Goal: Task Accomplishment & Management: Complete application form

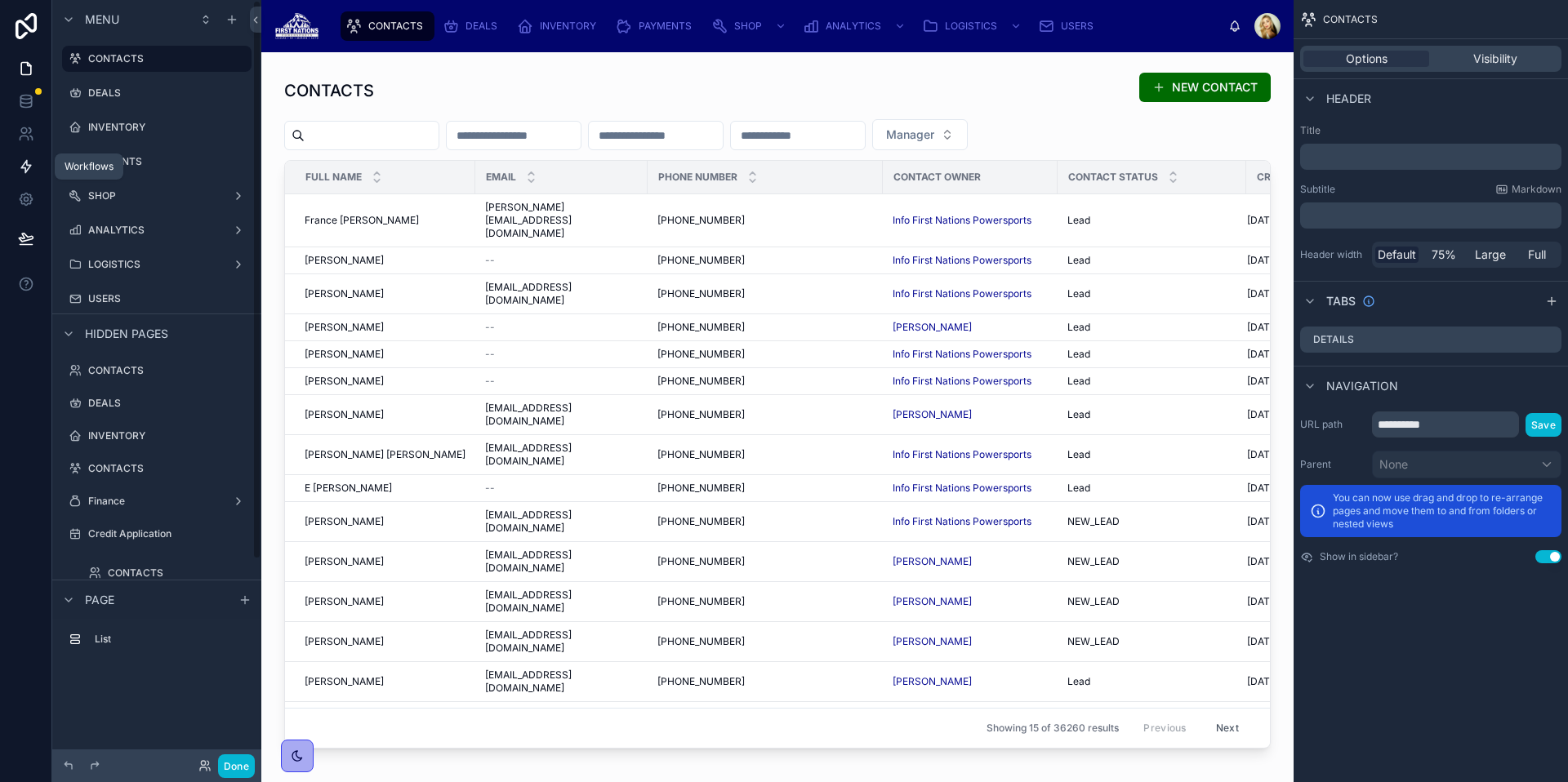
click at [29, 172] on icon at bounding box center [26, 166] width 17 height 17
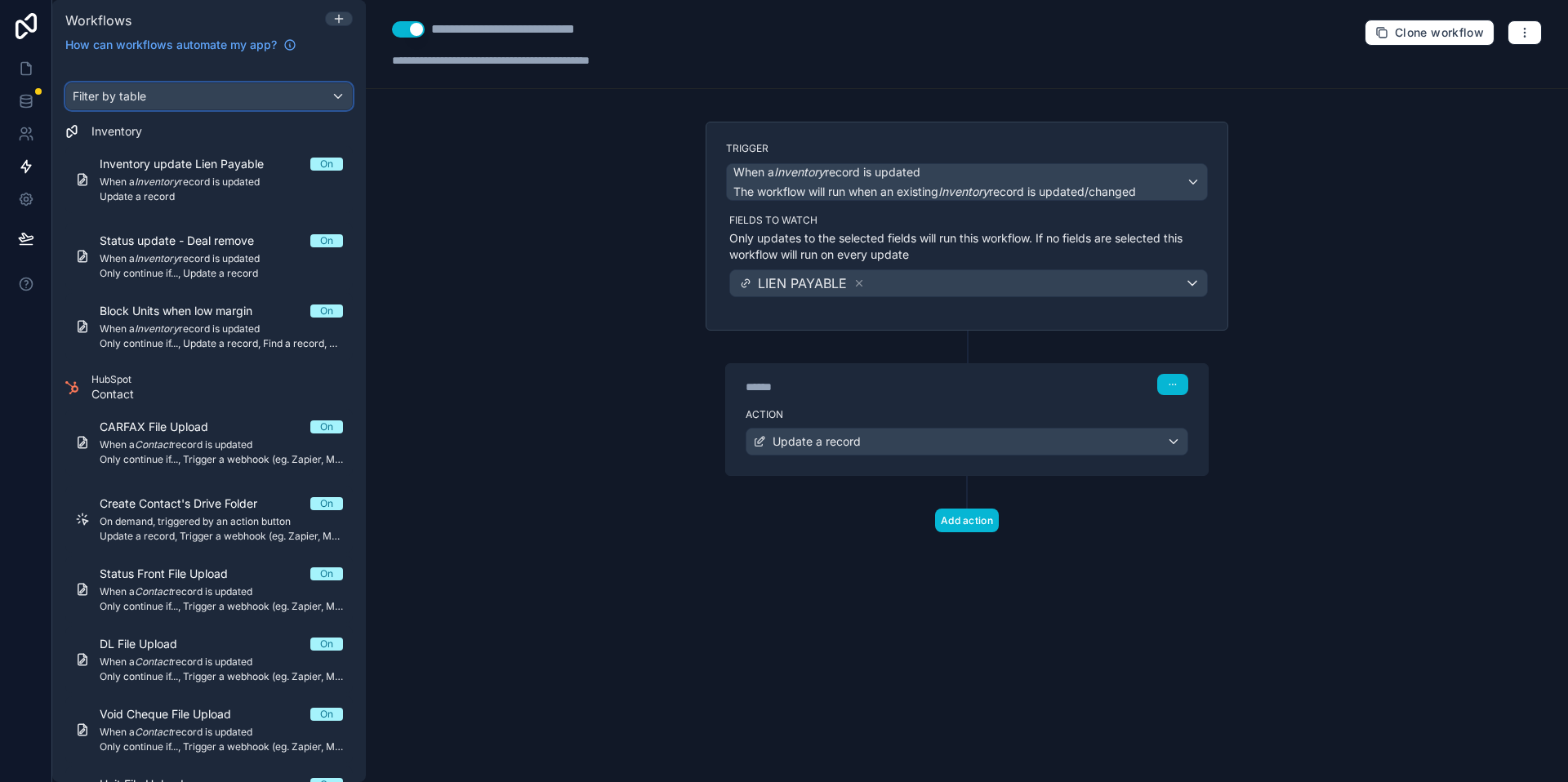
click at [239, 94] on div "Filter by table" at bounding box center [209, 97] width 286 height 26
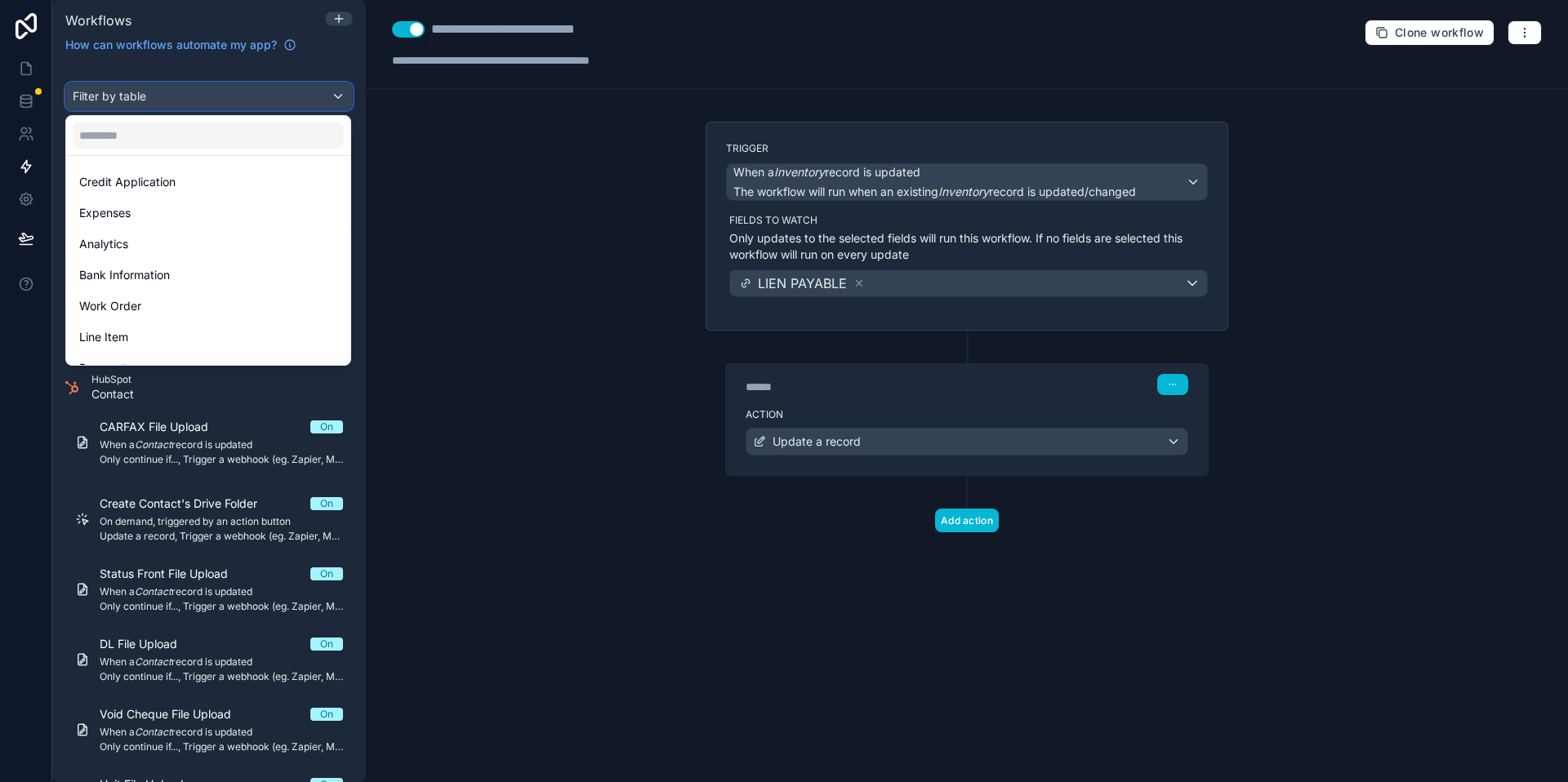
scroll to position [98, 0]
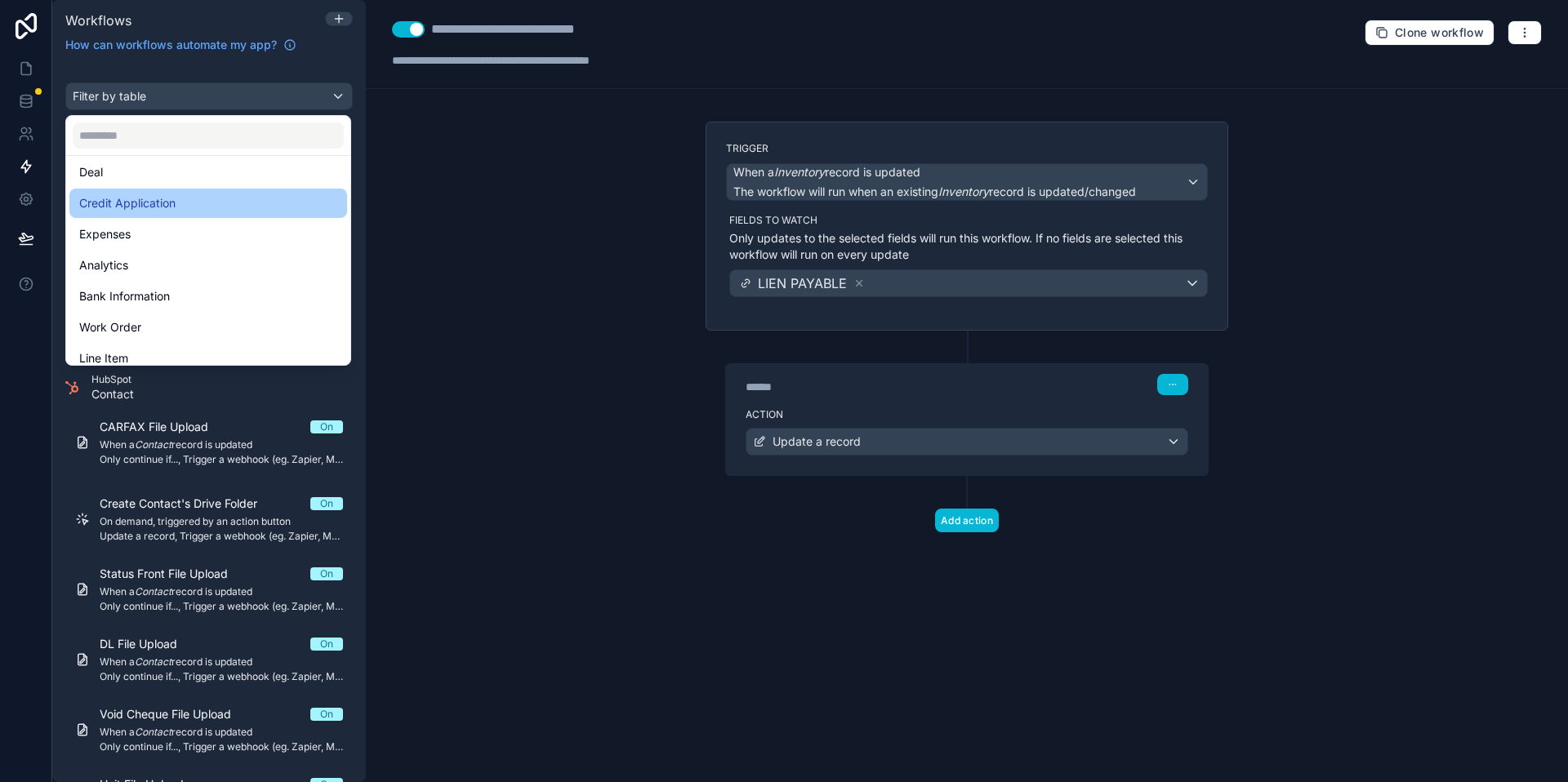
click at [185, 205] on div "Credit Application" at bounding box center [208, 203] width 258 height 19
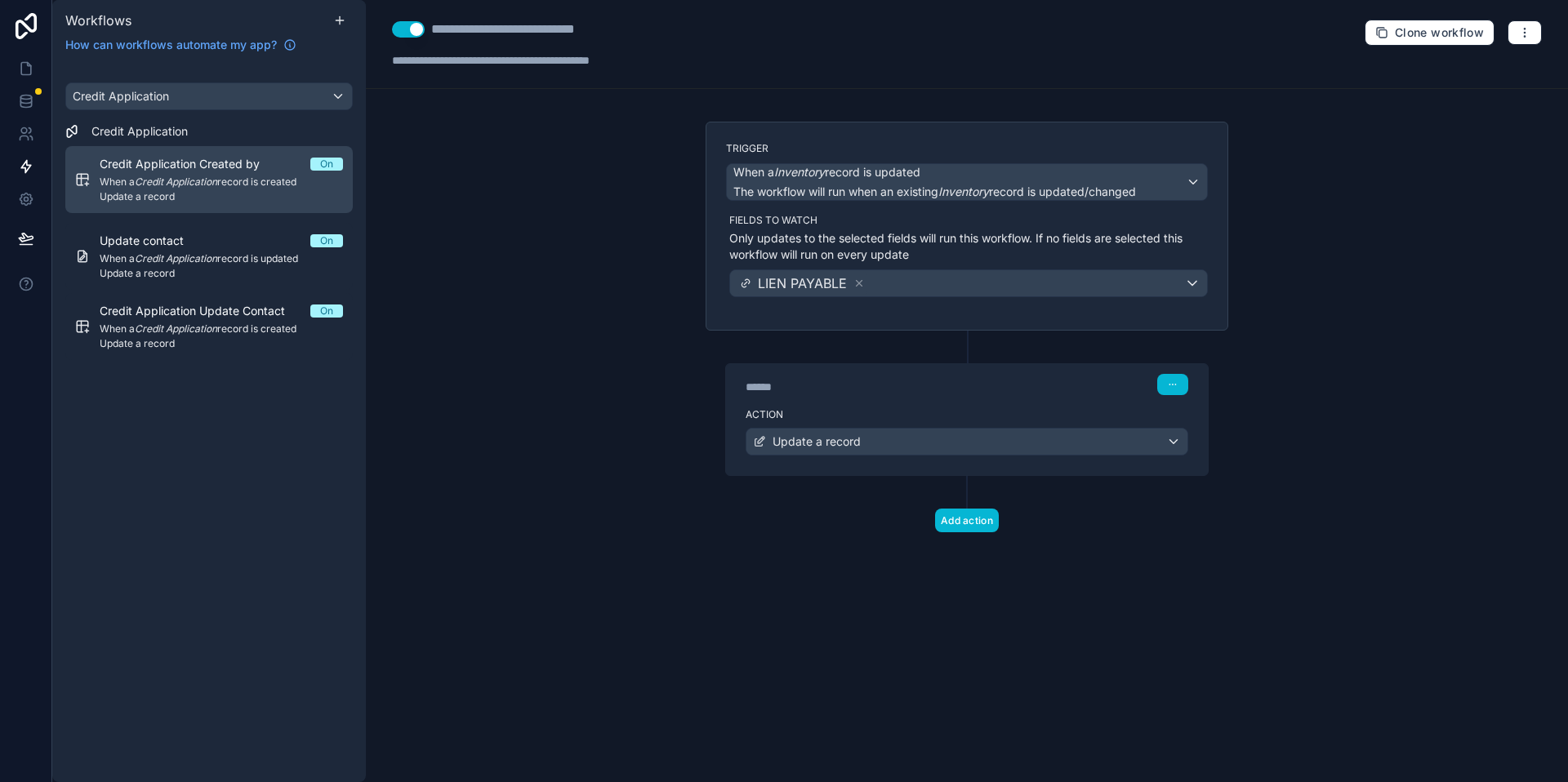
click at [257, 167] on span "Credit Application Created by" at bounding box center [189, 164] width 179 height 17
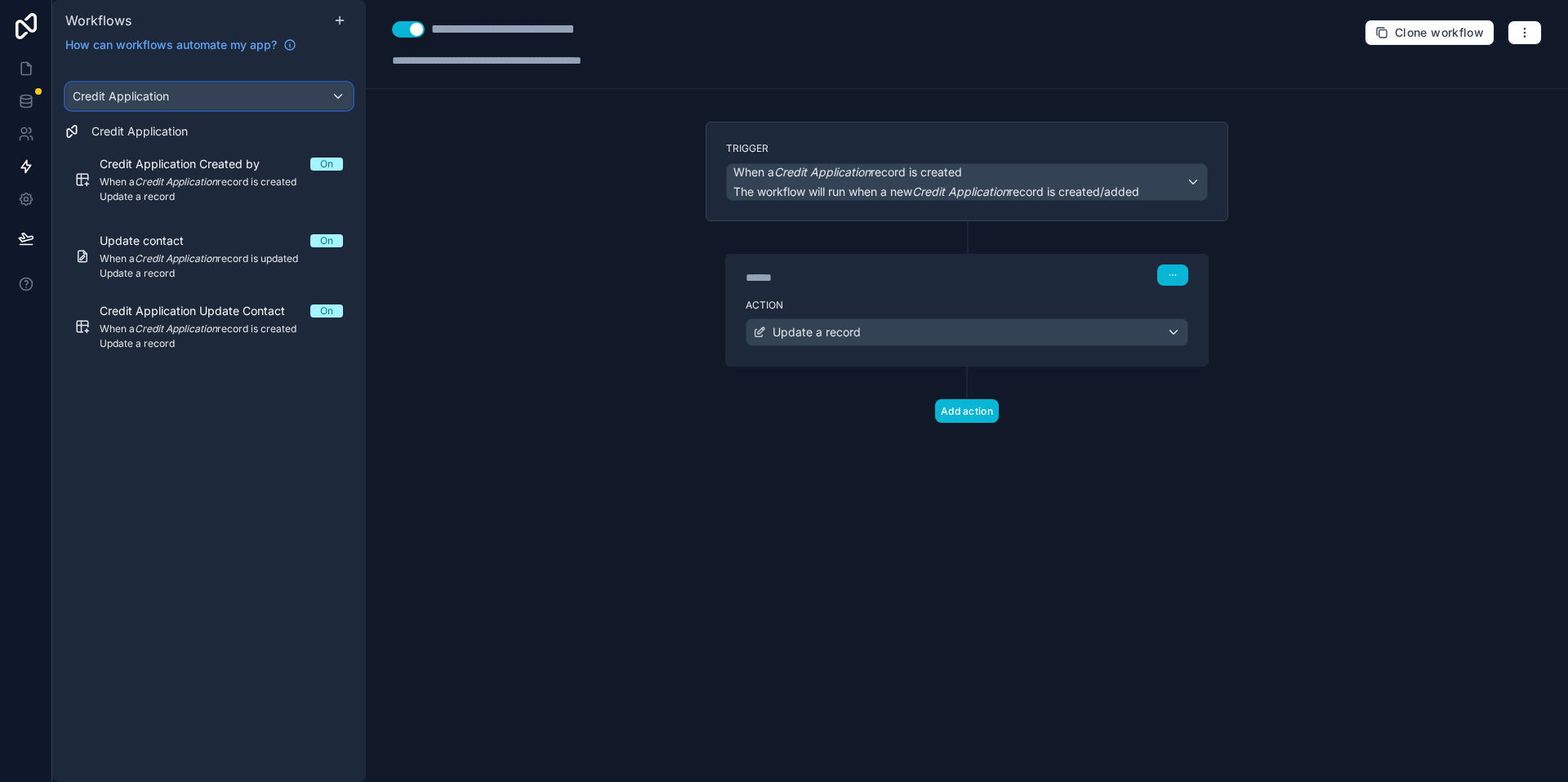
click at [313, 99] on div "Credit Application" at bounding box center [209, 97] width 286 height 26
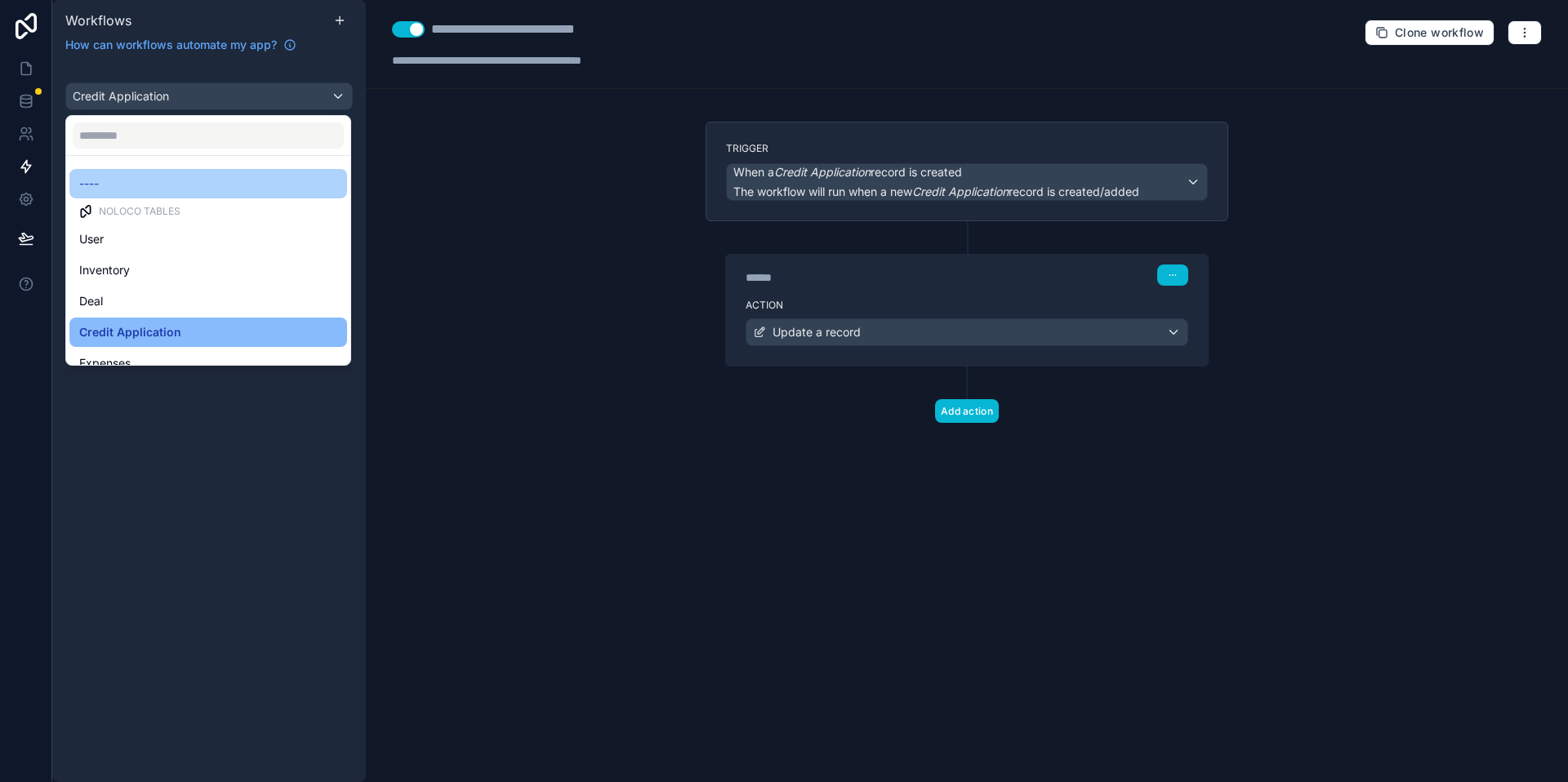
click at [169, 169] on div "----" at bounding box center [208, 184] width 278 height 30
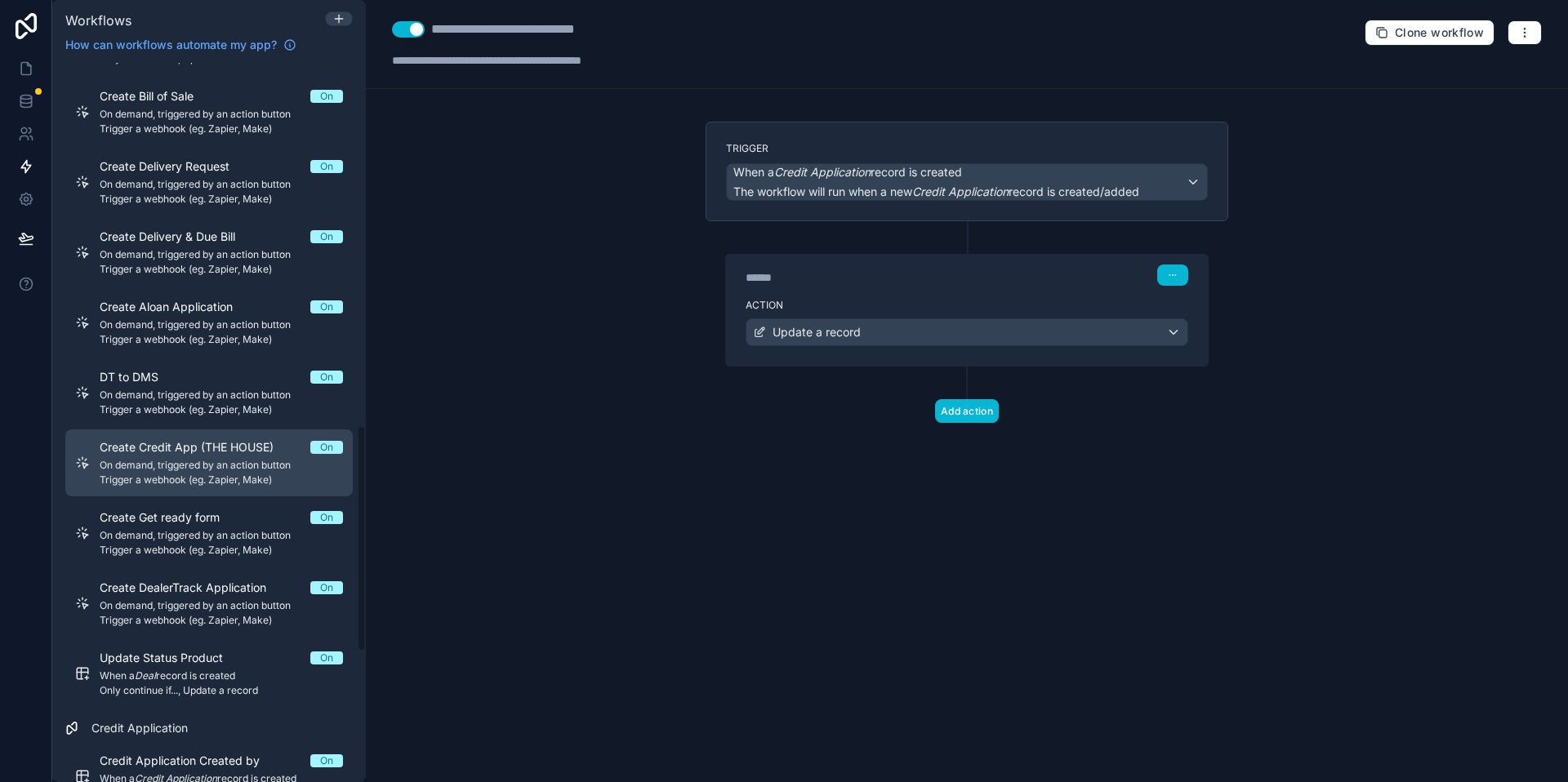
scroll to position [1159, 0]
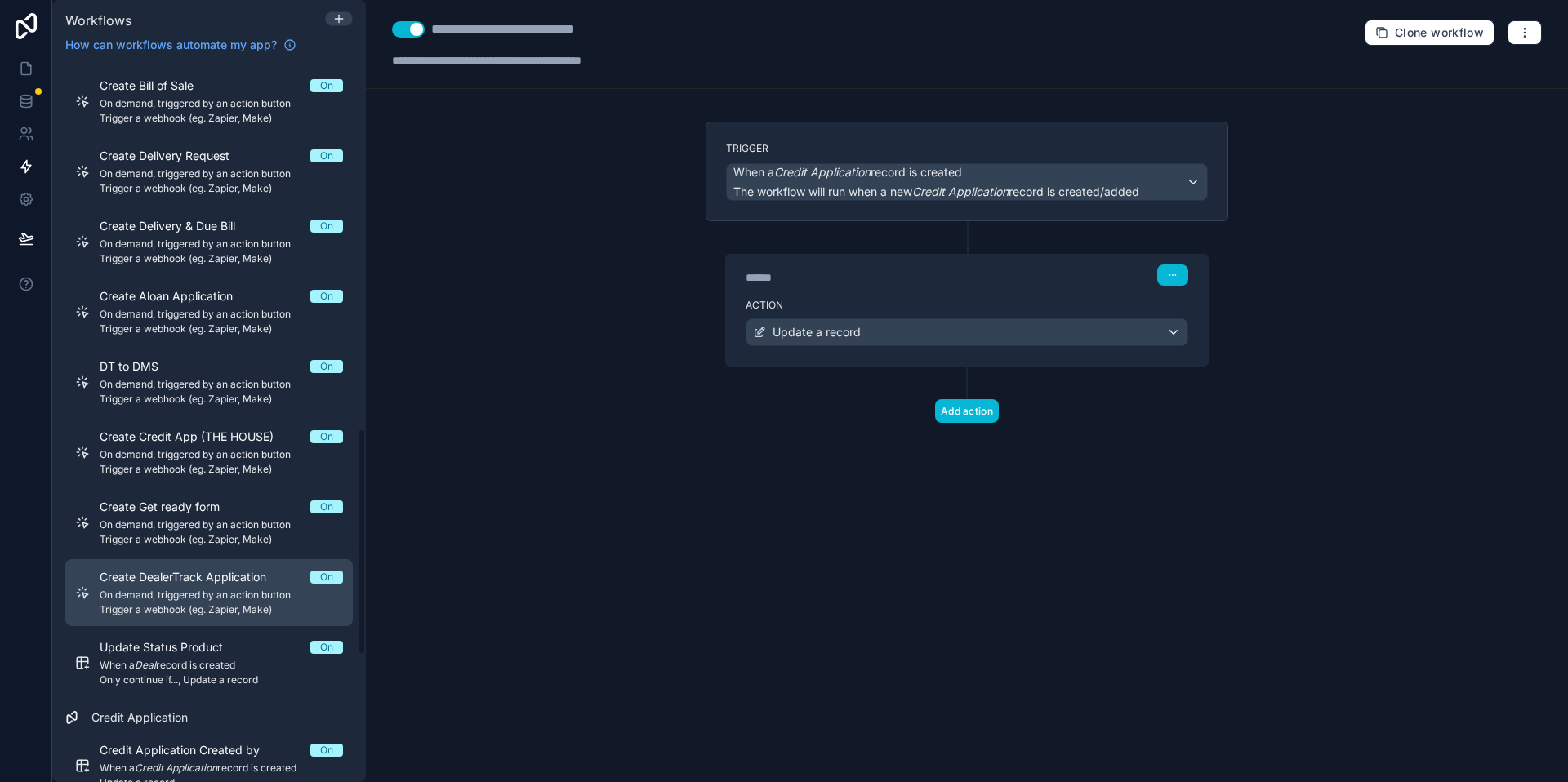
click at [260, 589] on span "On demand, triggered by an action button" at bounding box center [220, 595] width 243 height 13
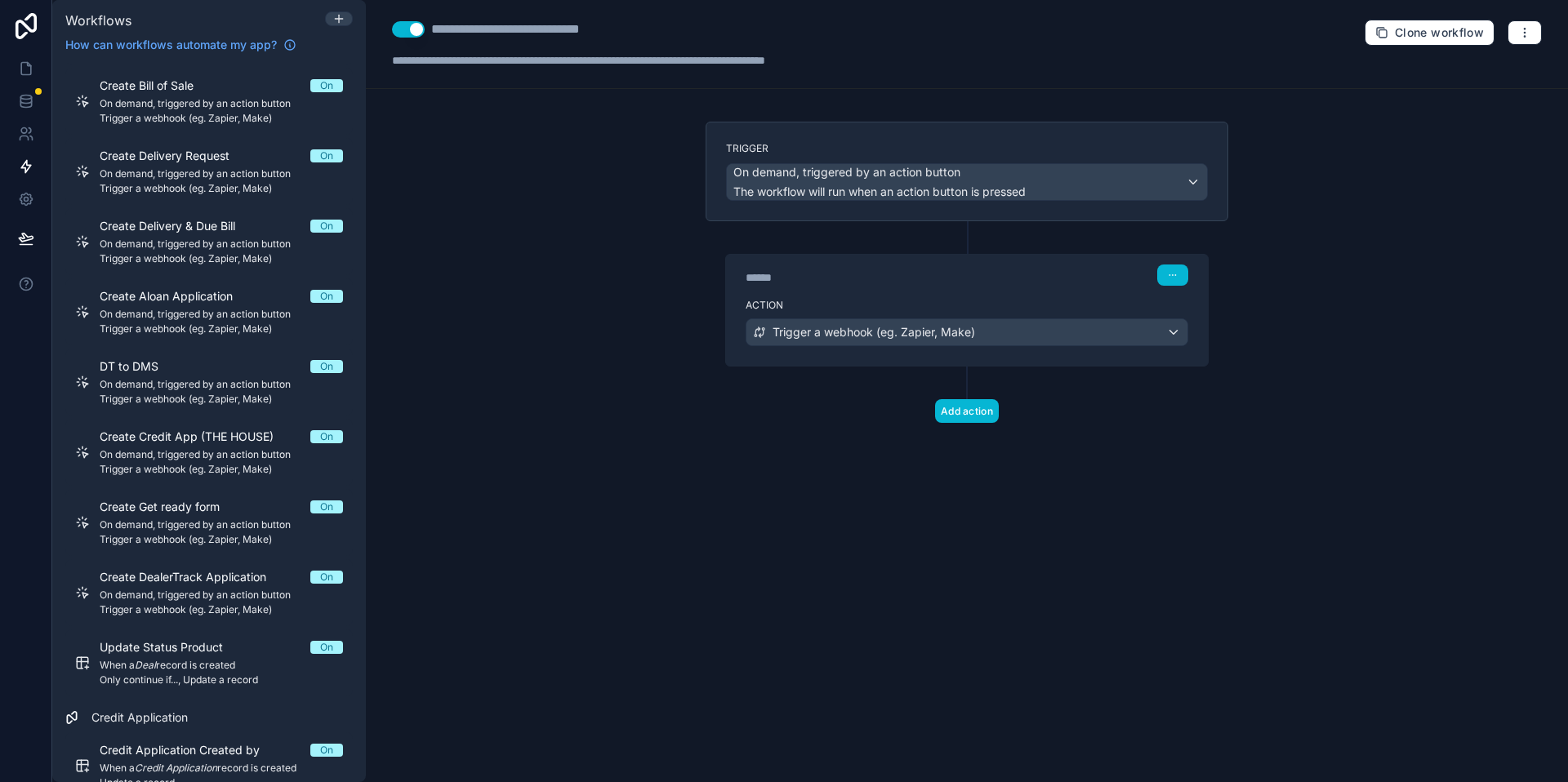
click at [1555, 27] on div "**********" at bounding box center [967, 44] width 1202 height 89
click at [1527, 31] on icon "button" at bounding box center [1524, 32] width 13 height 13
click at [1463, 98] on span "Run history" at bounding box center [1481, 97] width 78 height 13
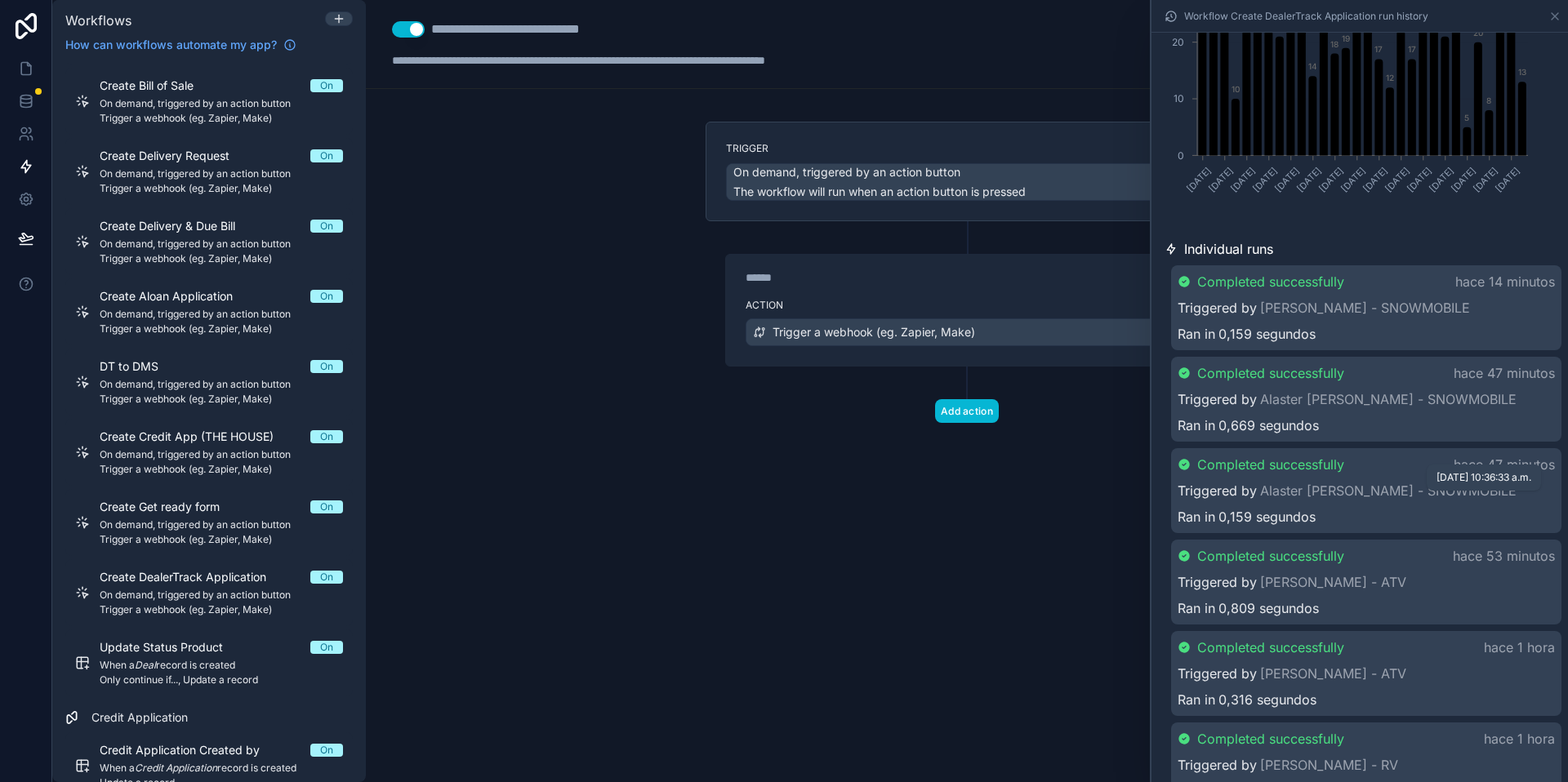
scroll to position [260, 0]
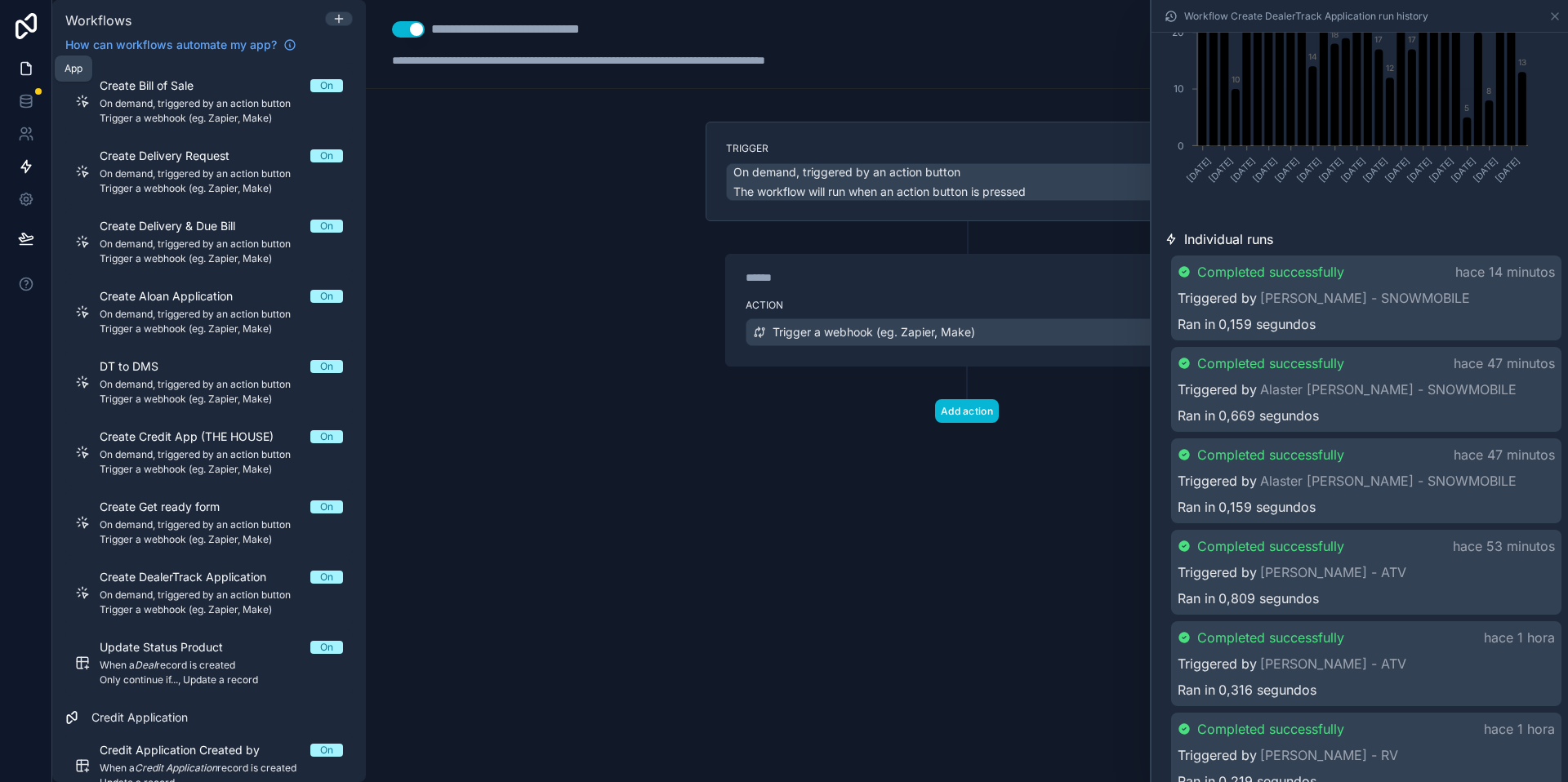
click at [21, 63] on icon at bounding box center [25, 69] width 10 height 12
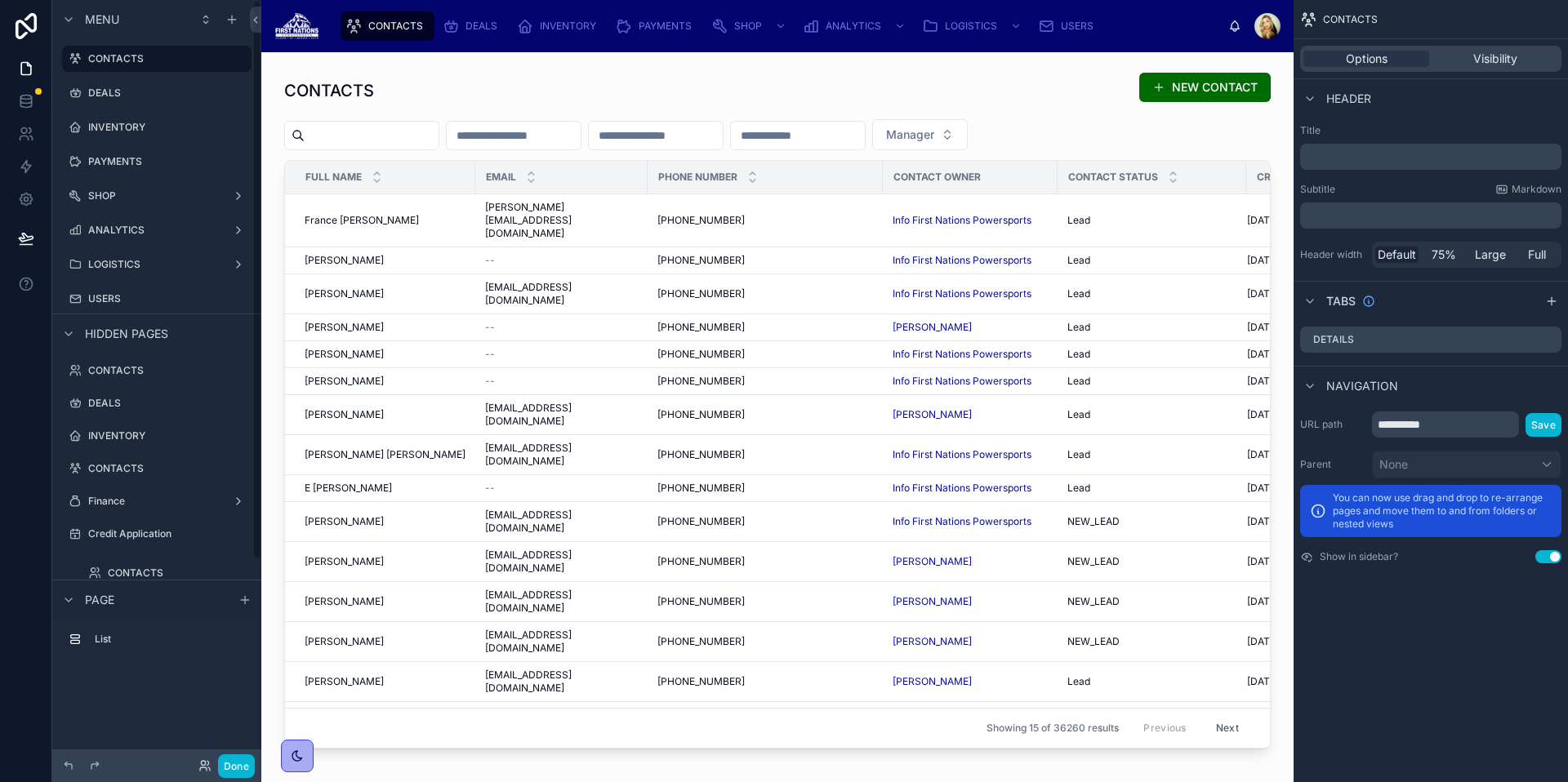
click at [215, 778] on div "Done" at bounding box center [157, 765] width 209 height 32
click at [221, 768] on button "Done" at bounding box center [236, 765] width 37 height 24
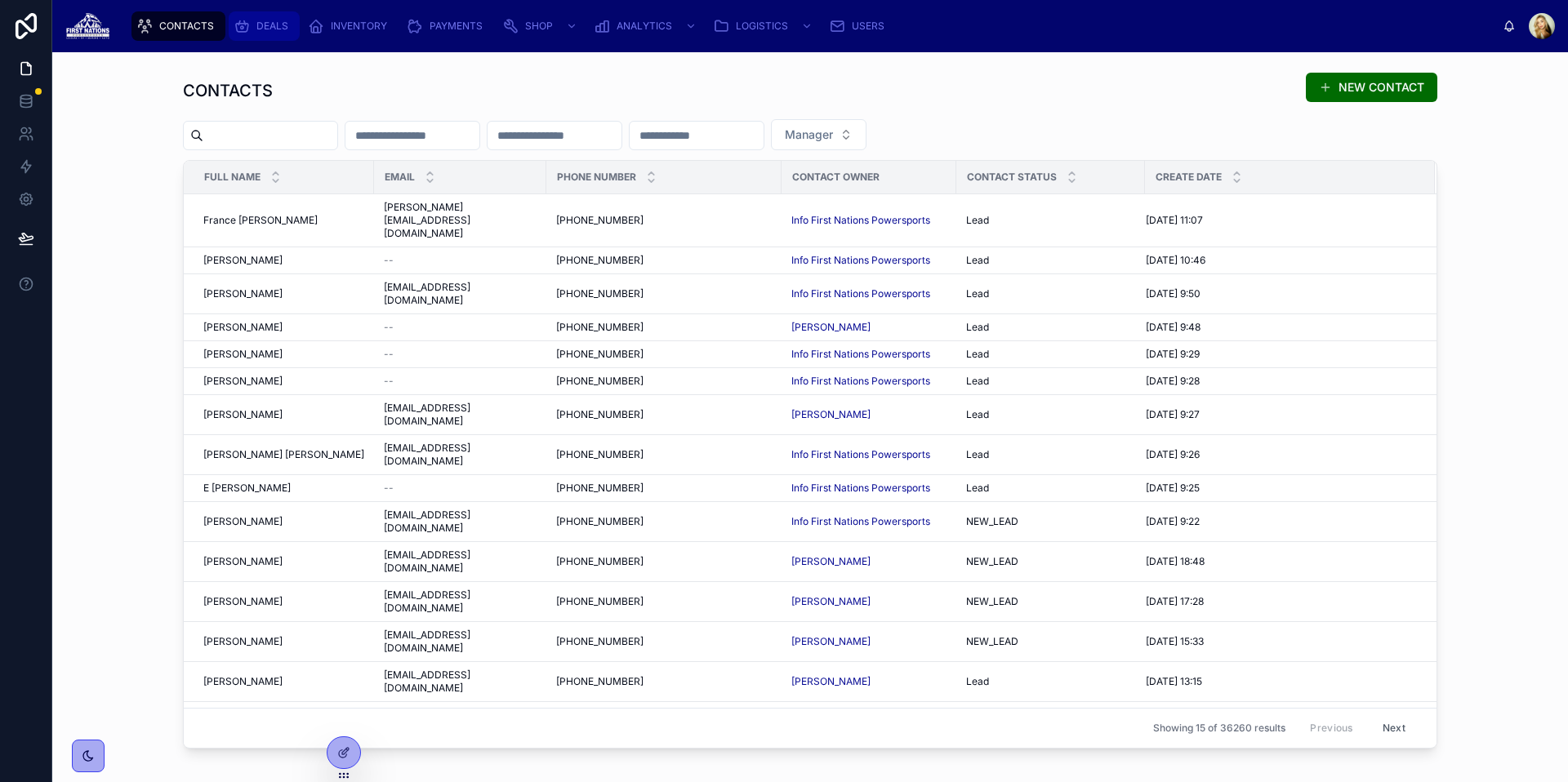
click at [265, 21] on span "DEALS" at bounding box center [272, 25] width 32 height 13
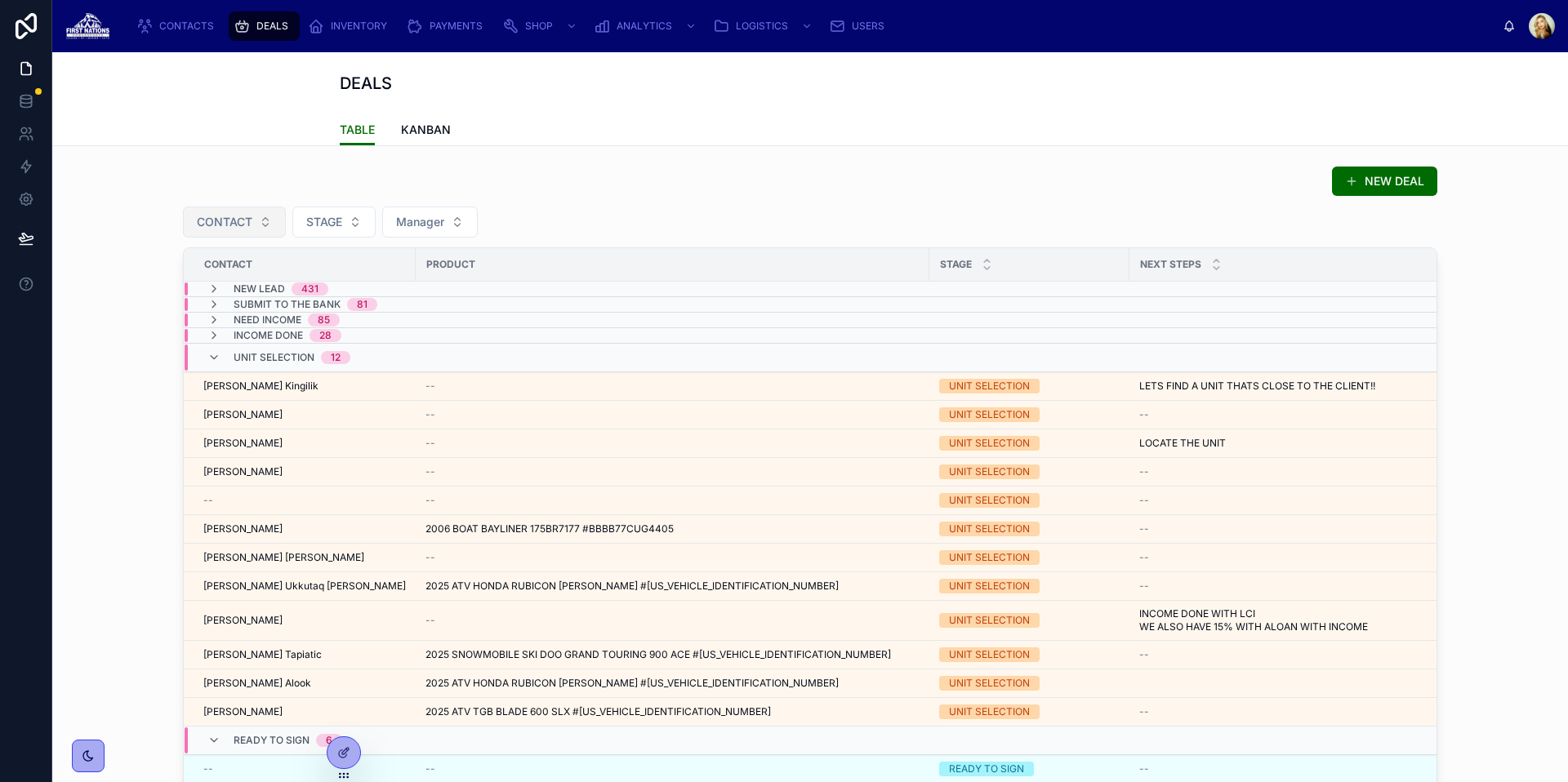
click at [237, 218] on span "CONTACT" at bounding box center [225, 222] width 56 height 17
type input "*******"
drag, startPoint x: 241, startPoint y: 300, endPoint x: 240, endPoint y: 286, distance: 14.0
click at [240, 286] on div "[PERSON_NAME]" at bounding box center [228, 288] width 196 height 26
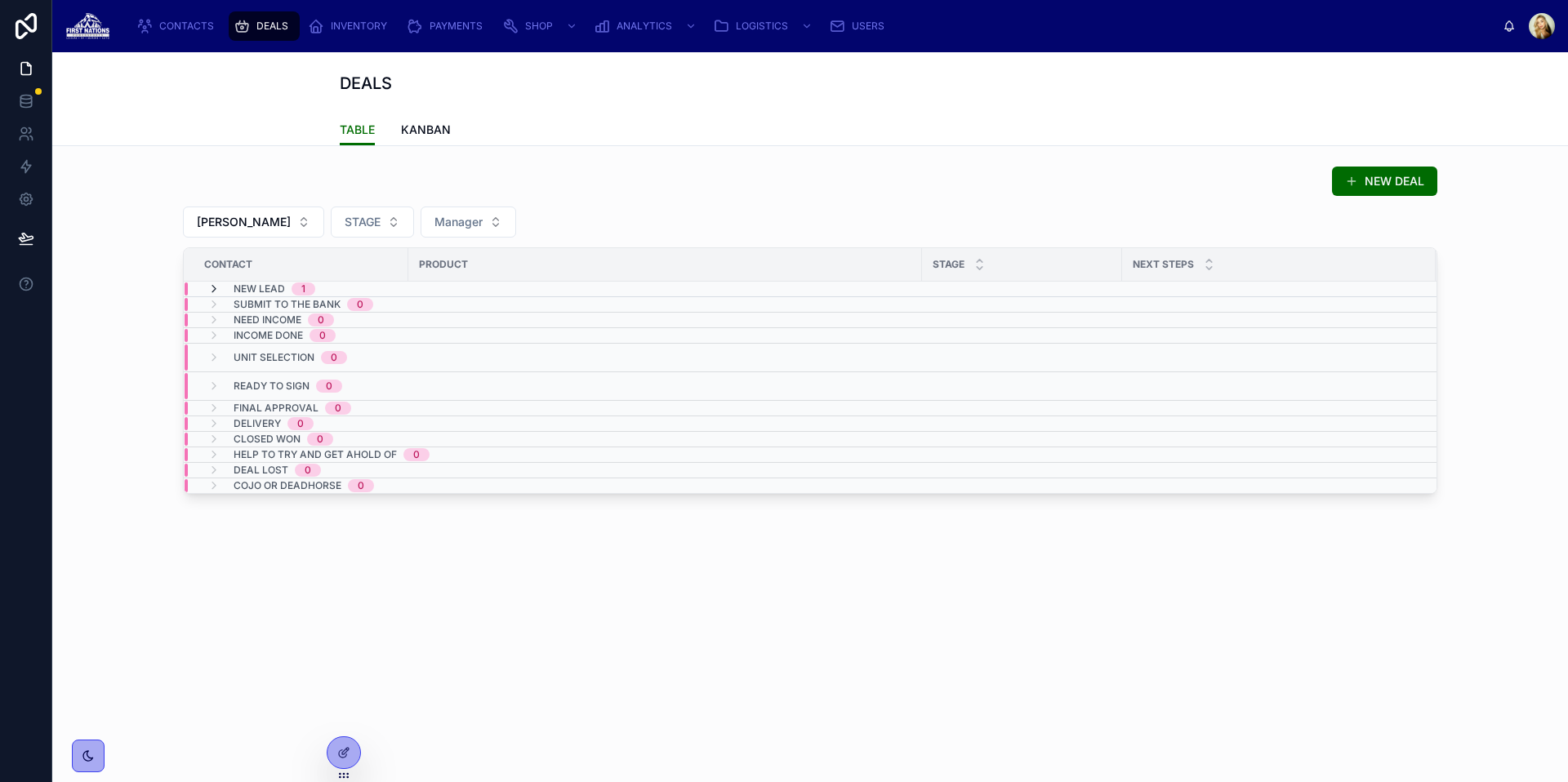
click at [214, 287] on icon at bounding box center [213, 288] width 13 height 13
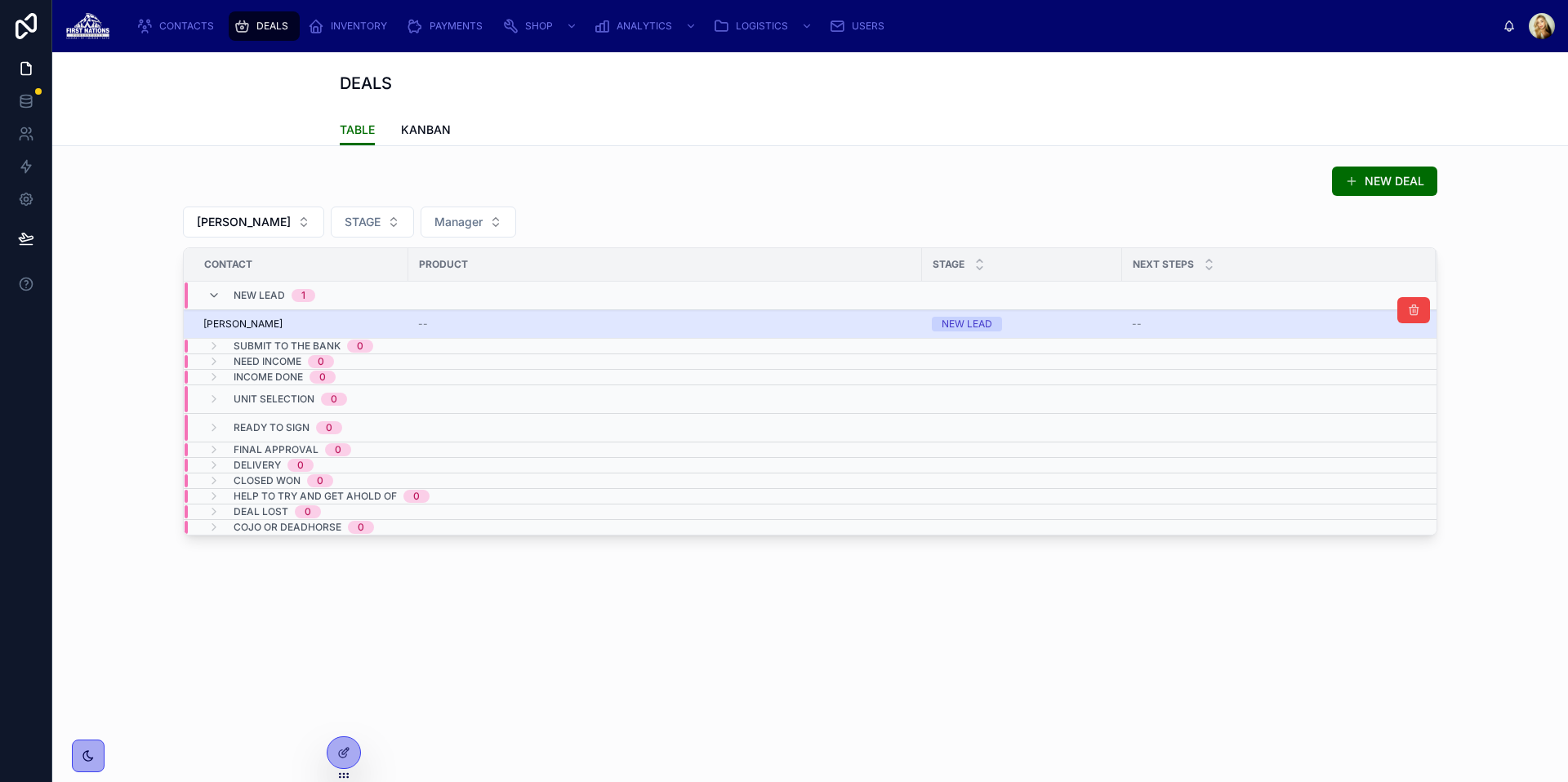
click at [367, 327] on div "[PERSON_NAME]" at bounding box center [301, 324] width 195 height 13
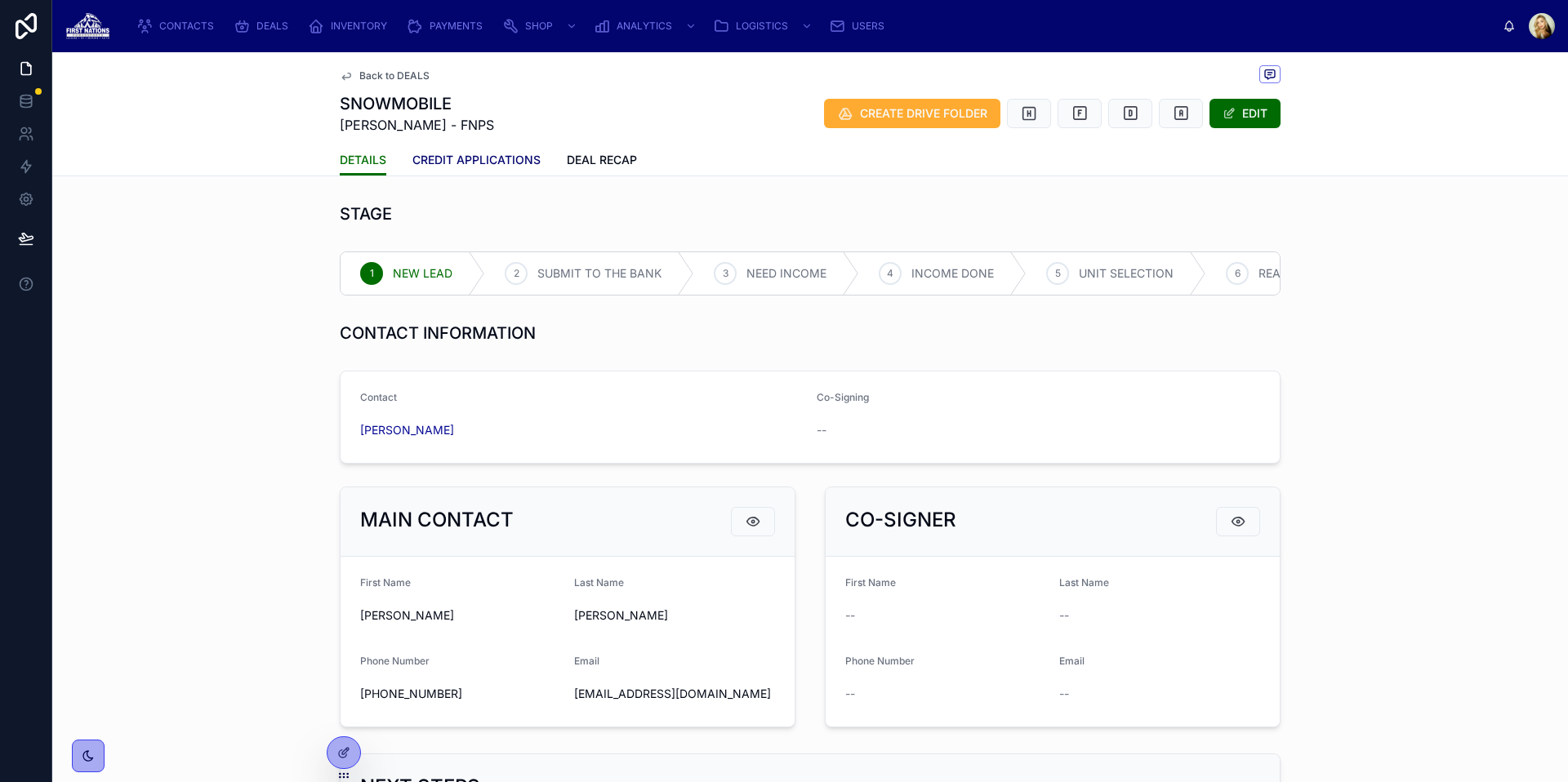
click at [473, 164] on span "CREDIT APPLICATIONS" at bounding box center [476, 159] width 128 height 17
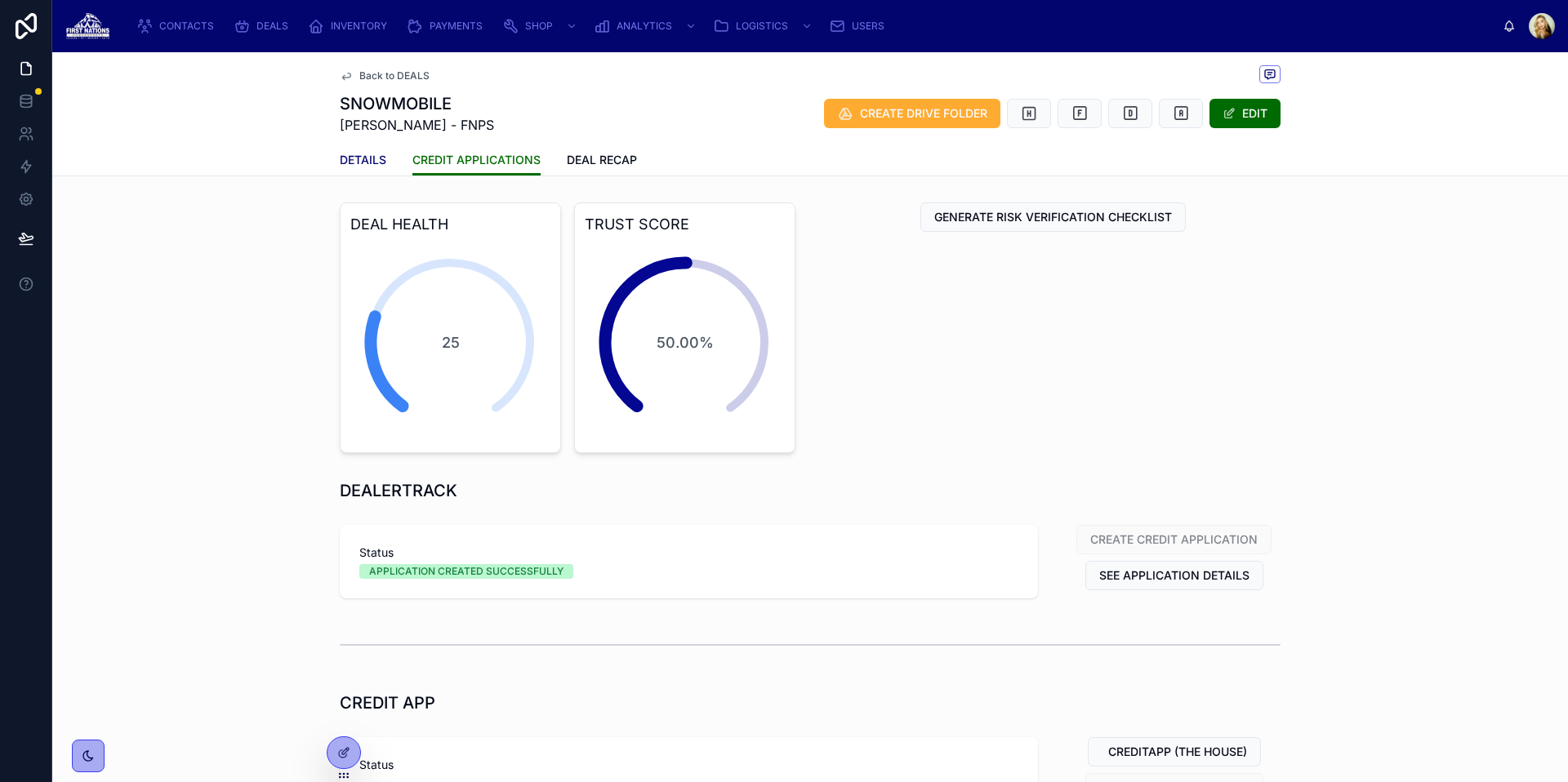
click at [350, 145] on link "DETAILS" at bounding box center [362, 161] width 46 height 32
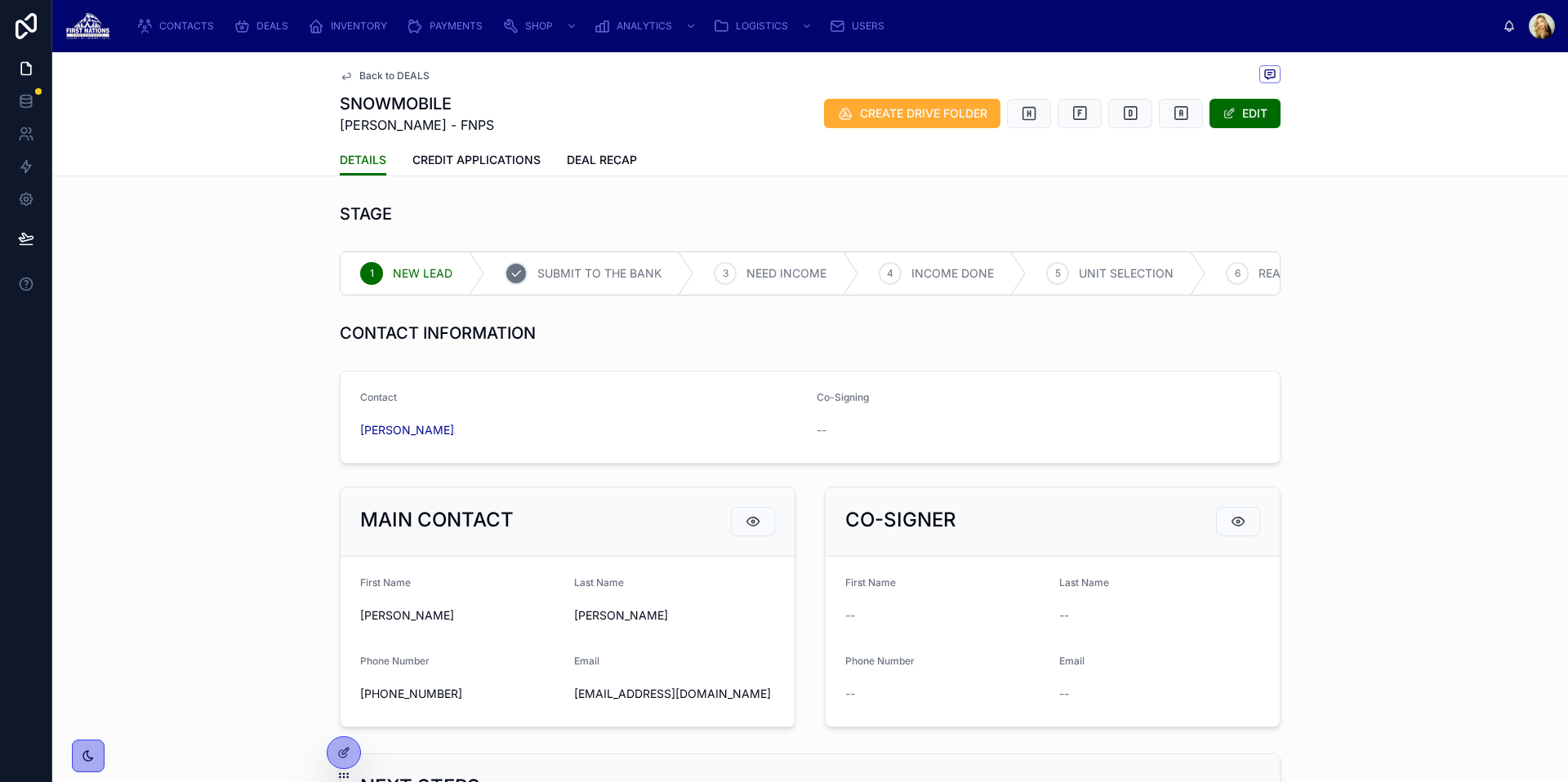
click at [551, 268] on span "SUBMIT TO THE BANK" at bounding box center [599, 273] width 124 height 17
click at [464, 166] on span "CREDIT APPLICATIONS" at bounding box center [476, 159] width 128 height 17
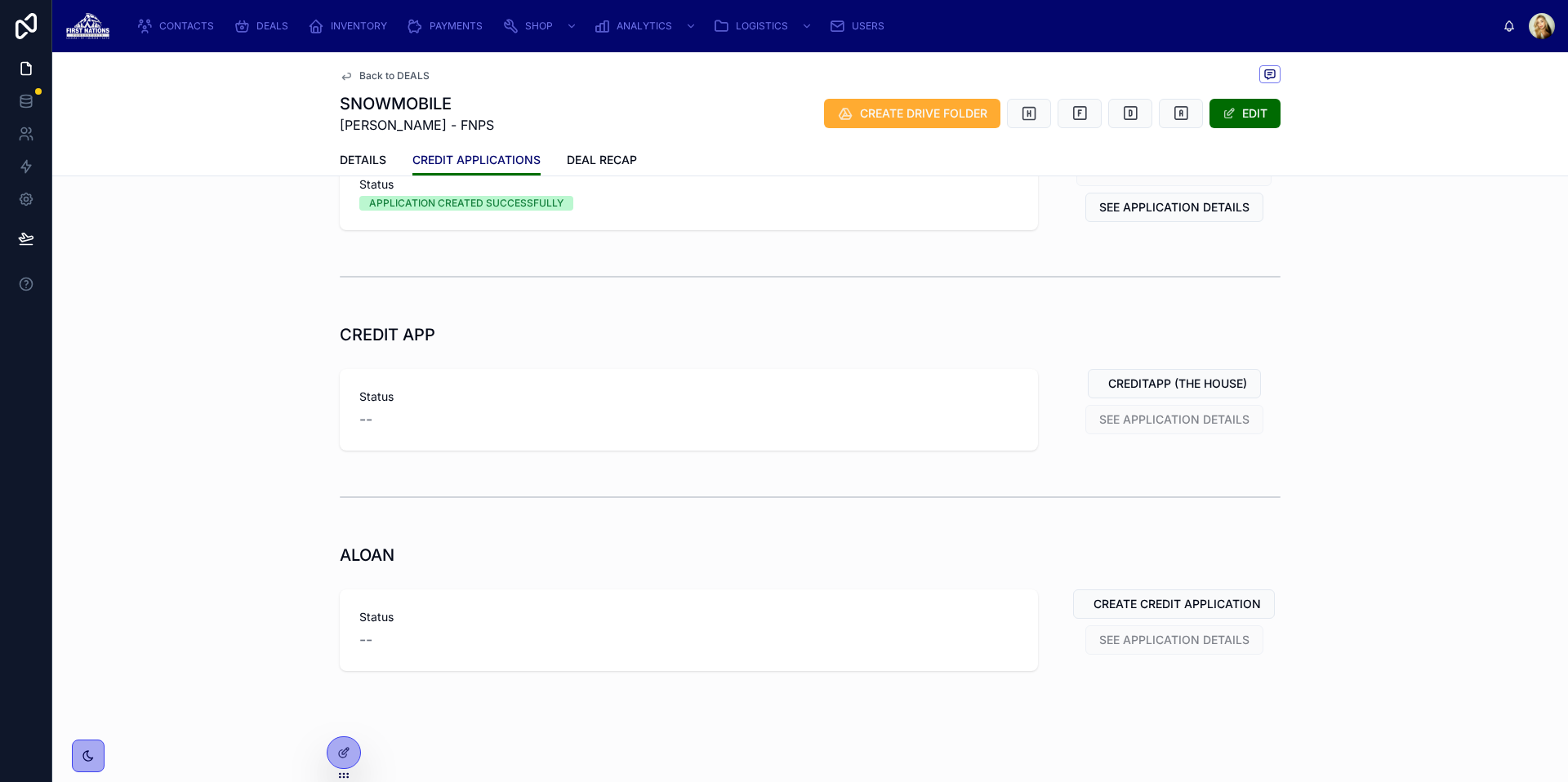
scroll to position [57, 0]
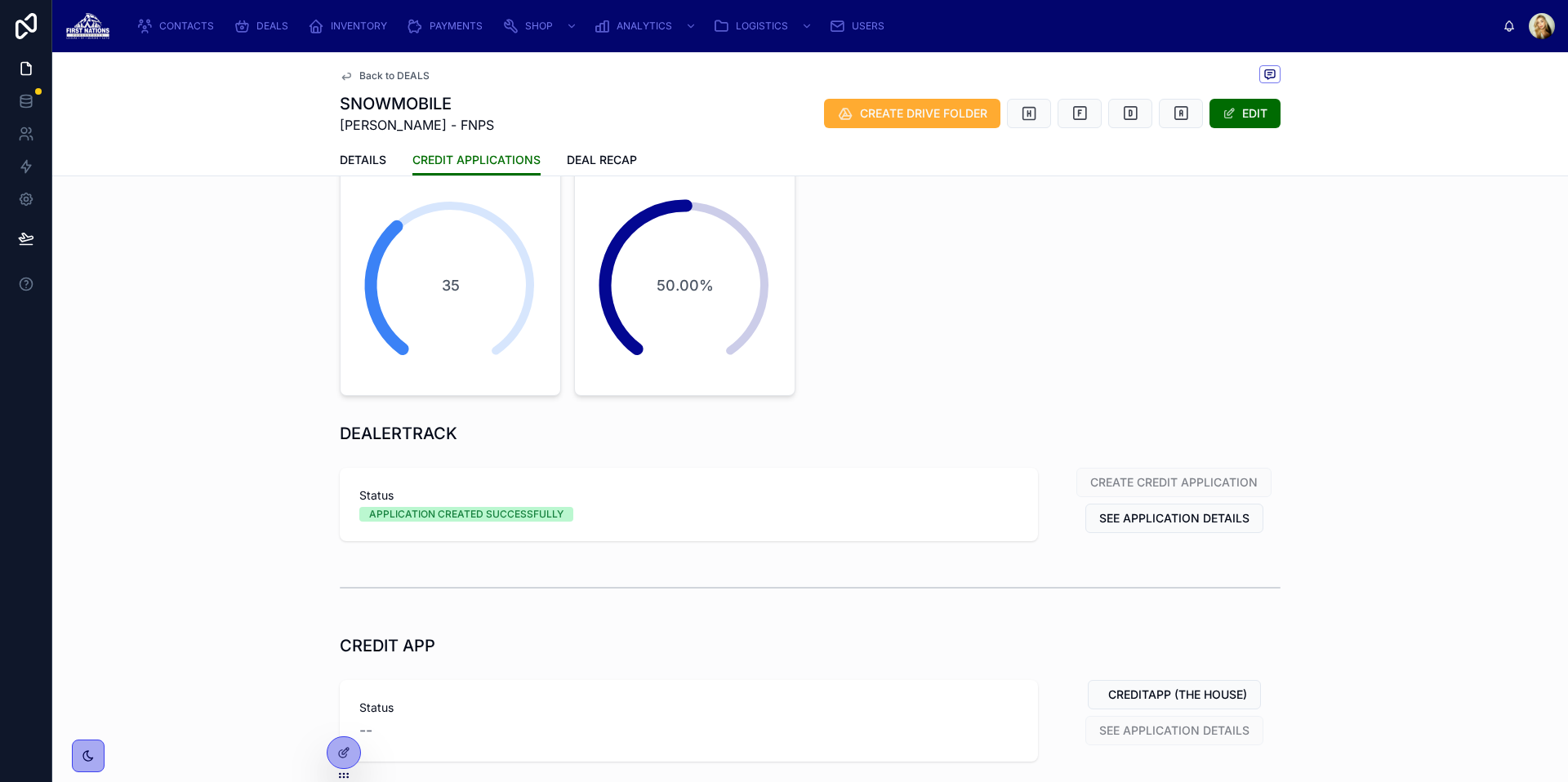
click at [1167, 474] on span "CREATE CREDIT APPLICATION" at bounding box center [1173, 482] width 195 height 17
drag, startPoint x: 630, startPoint y: 523, endPoint x: 368, endPoint y: 521, distance: 262.0
click at [368, 521] on div "Status APPLICATION CREATED SUCCESSFULLY" at bounding box center [688, 504] width 698 height 73
click at [1069, 508] on div "CREATE CREDIT APPLICATION SEE APPLICATION DETAILS" at bounding box center [1173, 500] width 213 height 65
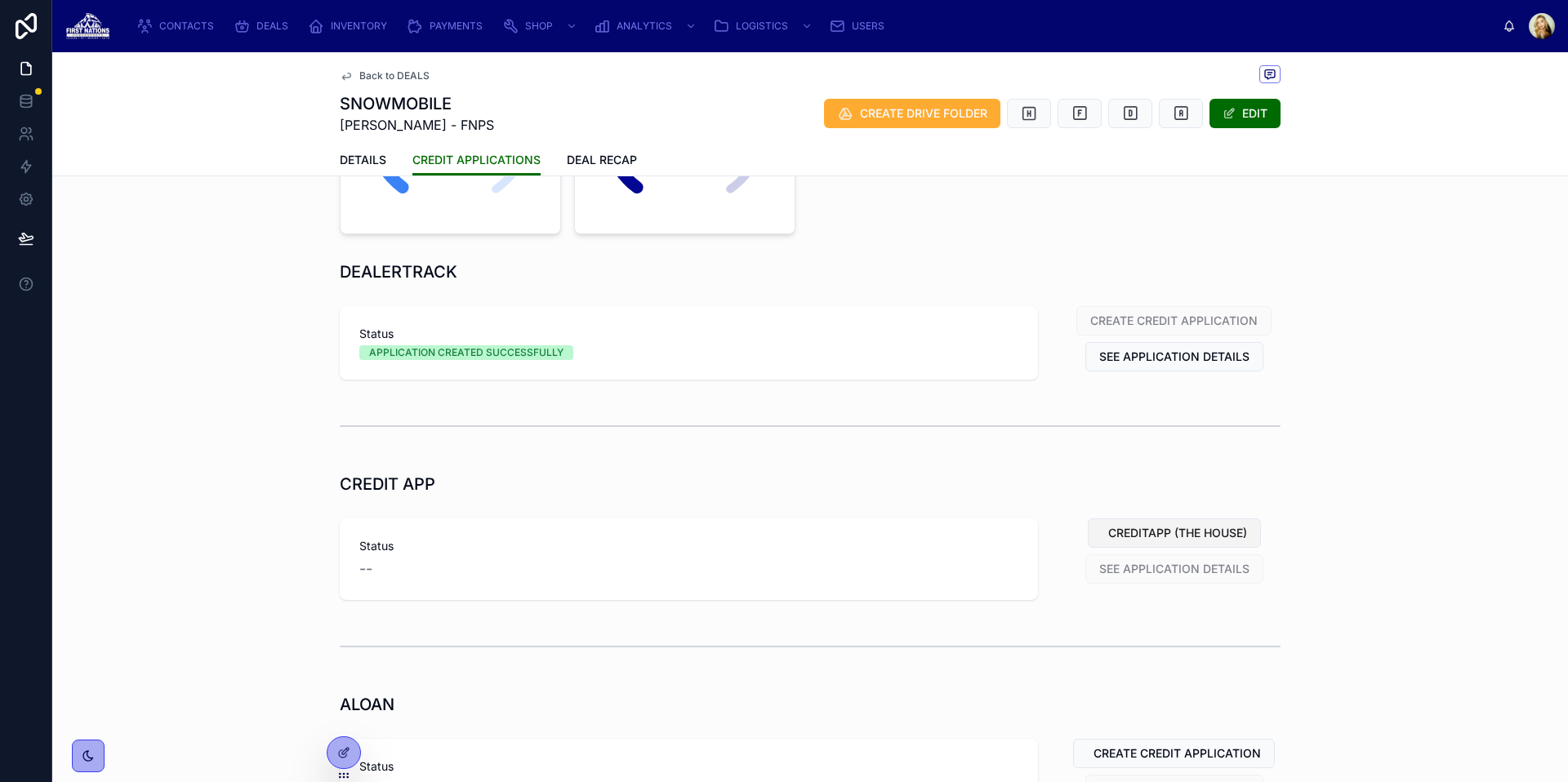
click at [1147, 521] on button "CREDITAPP (THE HOUSE)" at bounding box center [1174, 533] width 173 height 30
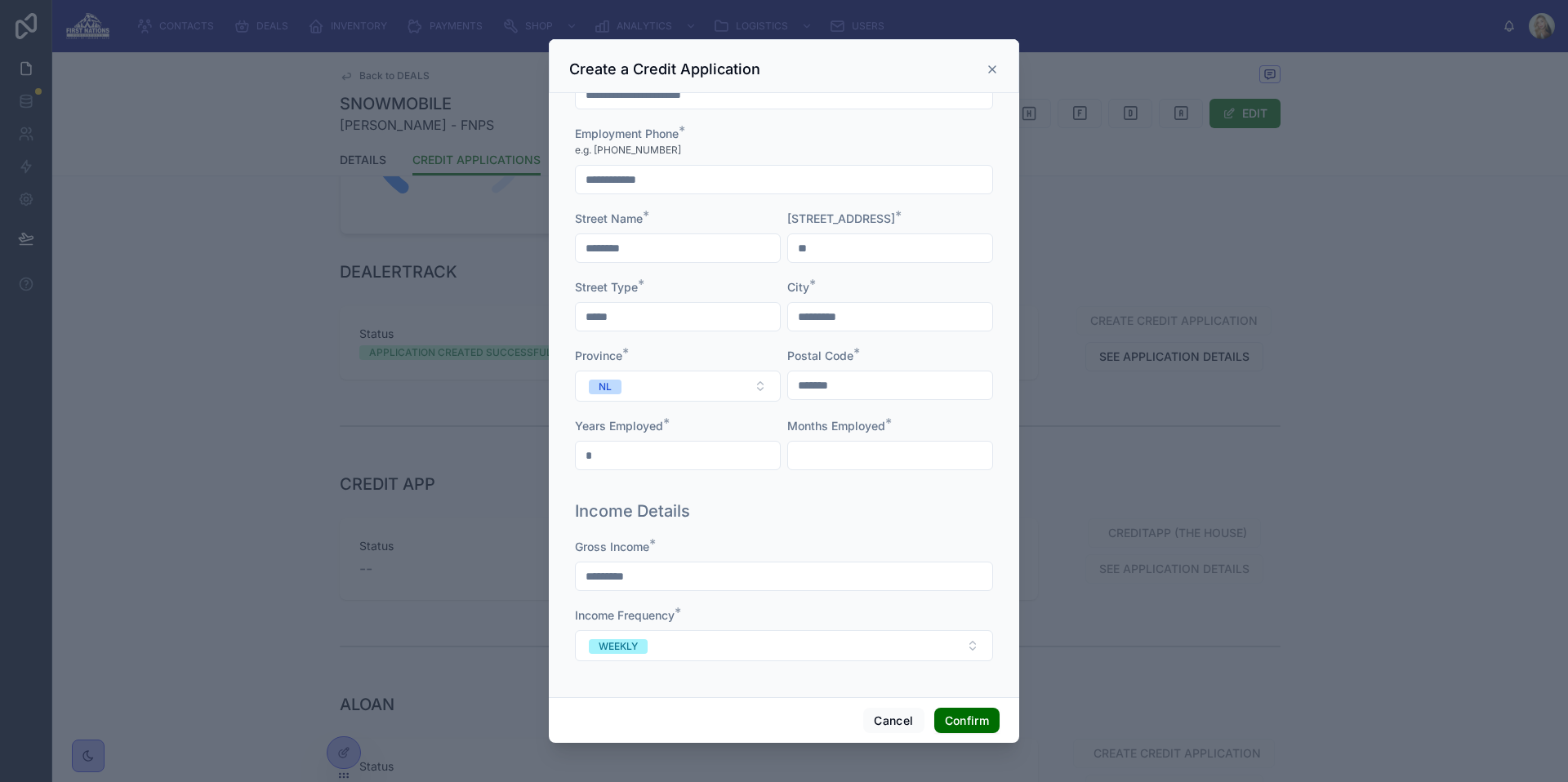
scroll to position [0, 0]
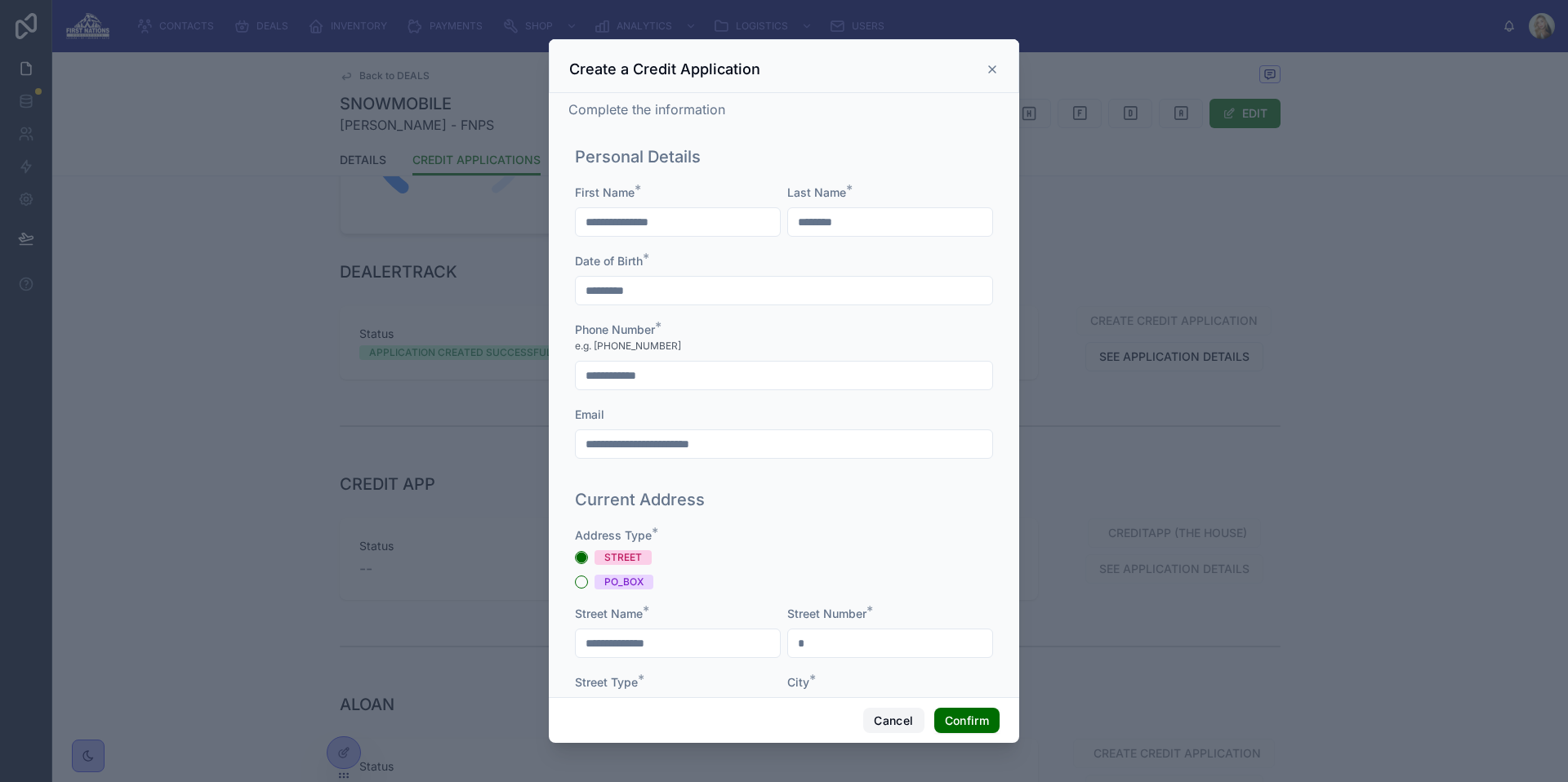
click at [893, 728] on button "Cancel" at bounding box center [893, 721] width 60 height 26
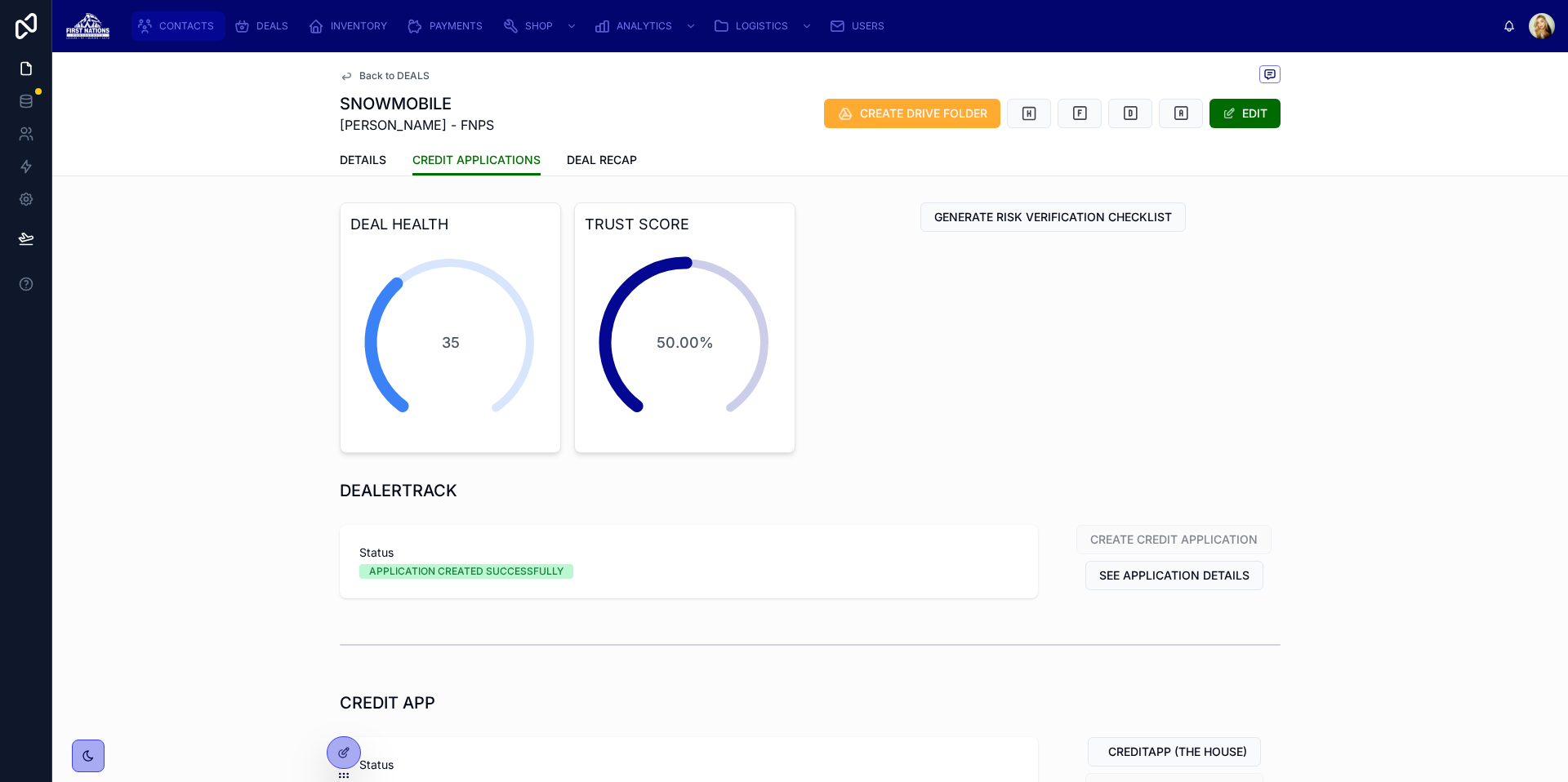
click at [190, 20] on span "CONTACTS" at bounding box center [186, 25] width 55 height 13
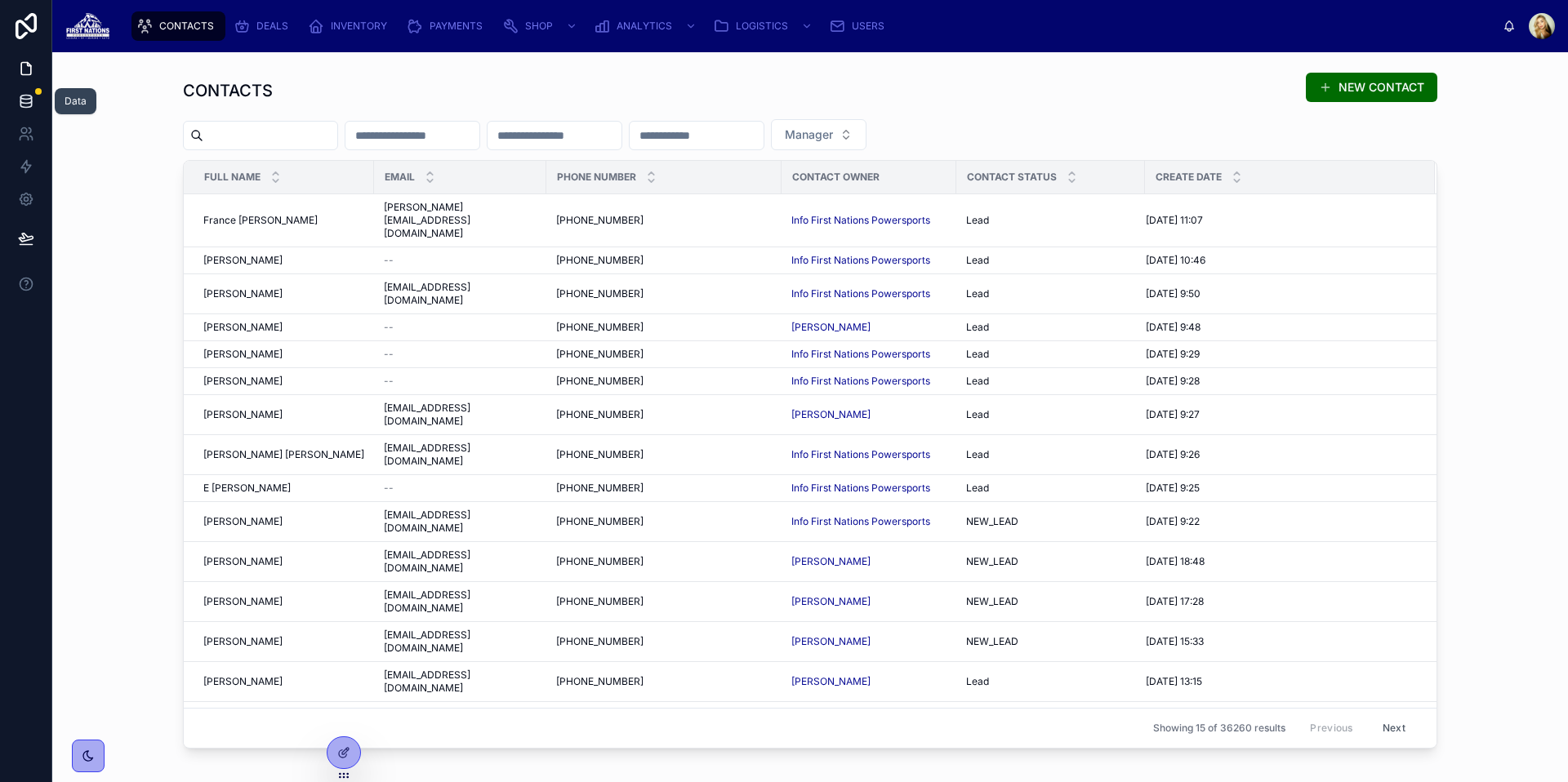
click at [31, 103] on icon at bounding box center [25, 104] width 10 height 6
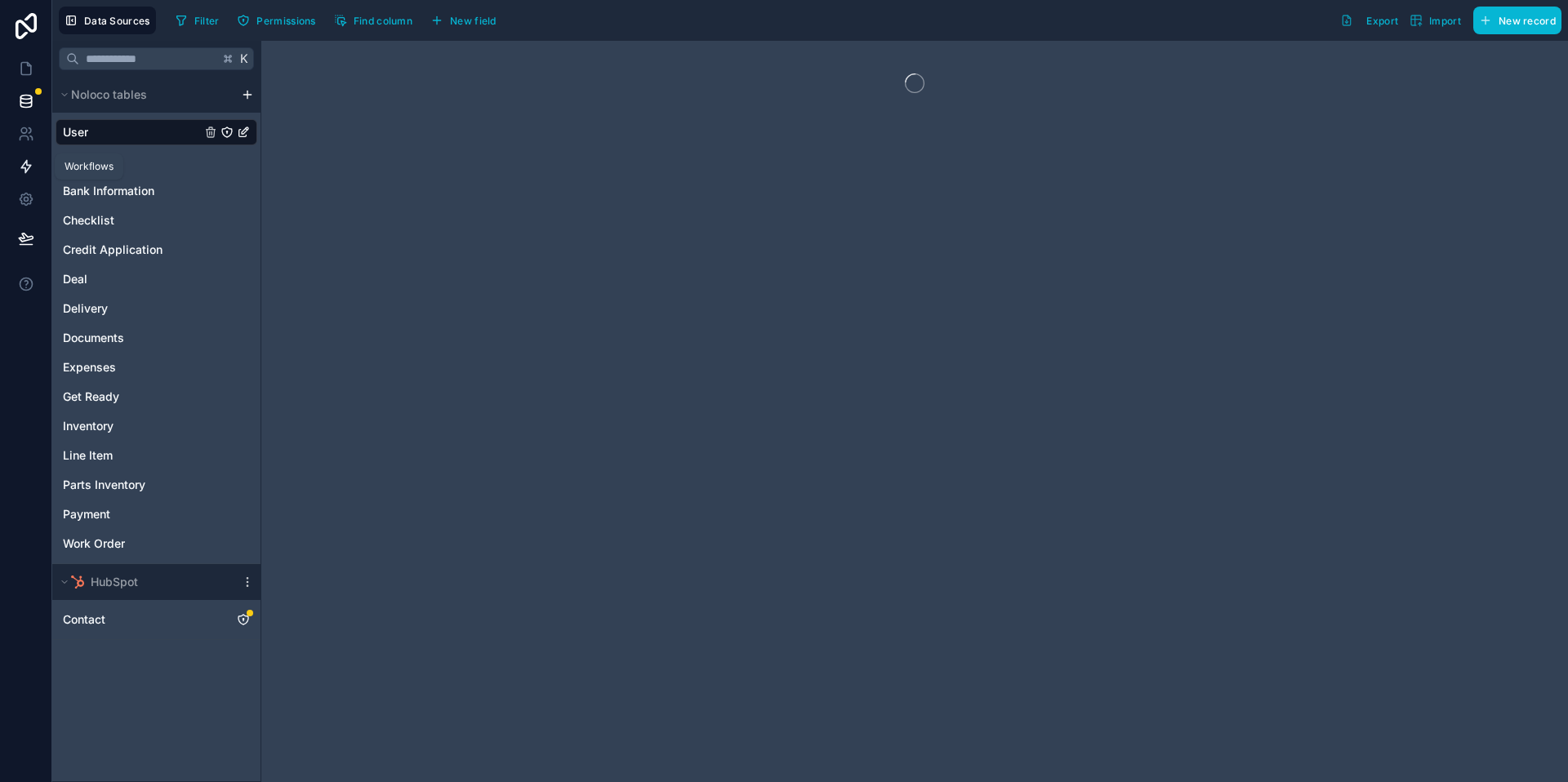
click at [29, 165] on icon at bounding box center [25, 167] width 10 height 12
